Goal: Task Accomplishment & Management: Use online tool/utility

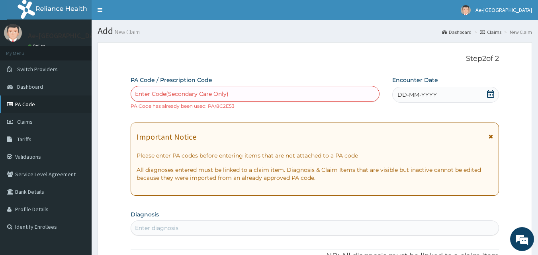
click at [29, 105] on link "PA Code" at bounding box center [46, 105] width 92 height 18
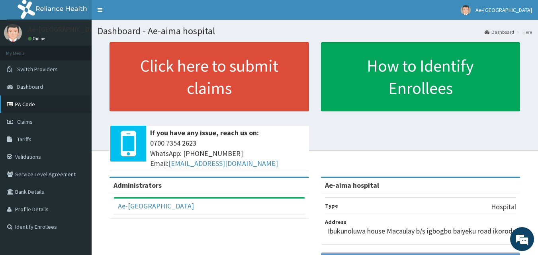
click at [34, 100] on link "PA Code" at bounding box center [46, 105] width 92 height 18
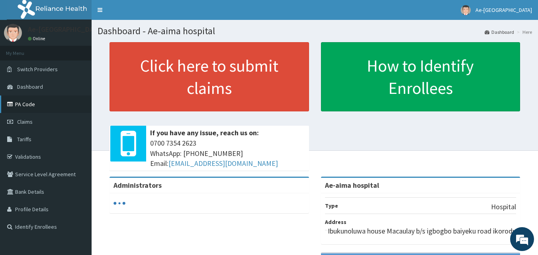
click at [34, 102] on link "PA Code" at bounding box center [46, 105] width 92 height 18
